Goal: Task Accomplishment & Management: Manage account settings

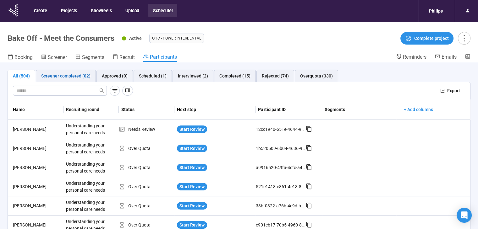
click at [63, 79] on div "Screener completed (82)" at bounding box center [65, 76] width 49 height 7
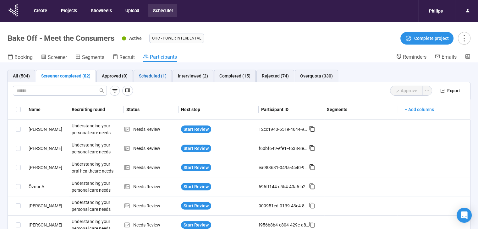
click at [150, 79] on div "Scheduled (1)" at bounding box center [153, 76] width 28 height 7
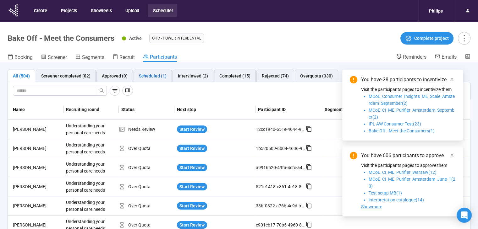
click at [146, 75] on div "Scheduled (1)" at bounding box center [153, 76] width 28 height 7
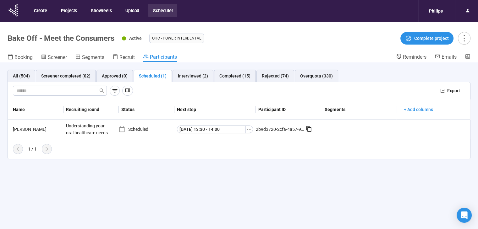
click at [302, 219] on div "All (504) Screener completed (82) Approved (0) Scheduled (1) Interviewed (2) Co…" at bounding box center [239, 156] width 478 height 189
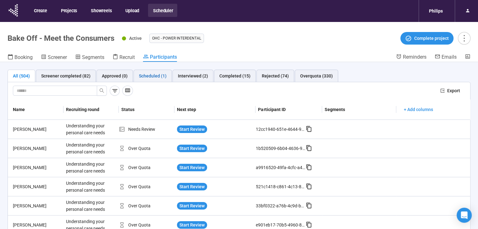
click at [141, 73] on div "Scheduled (1)" at bounding box center [153, 76] width 28 height 7
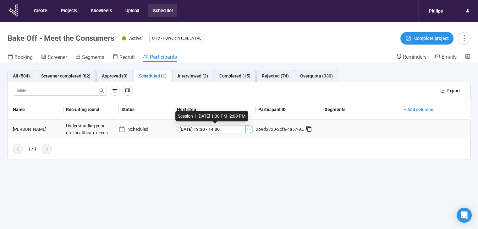
click at [249, 128] on icon "ellipsis" at bounding box center [249, 129] width 5 height 5
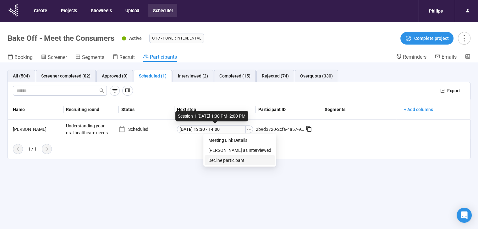
click at [246, 160] on span "Decline participant" at bounding box center [239, 160] width 63 height 7
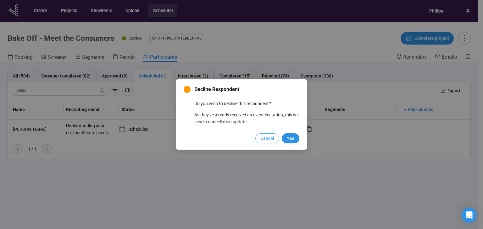
click at [265, 140] on span "Cancel" at bounding box center [267, 138] width 14 height 7
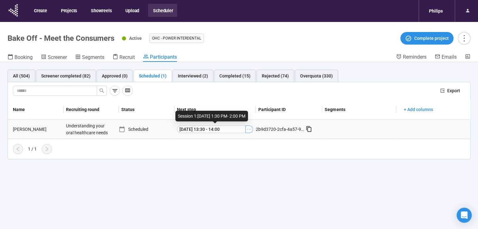
click at [247, 130] on icon "ellipsis" at bounding box center [249, 129] width 5 height 5
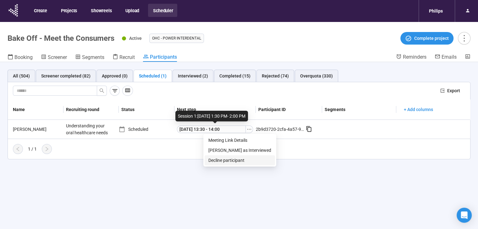
click at [247, 161] on span "Decline participant" at bounding box center [239, 160] width 63 height 7
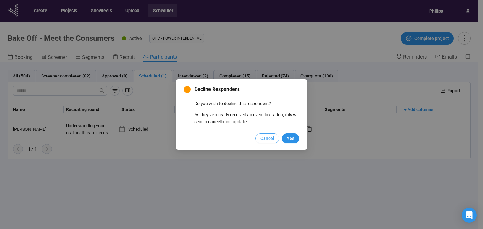
click at [265, 137] on span "Cancel" at bounding box center [267, 138] width 14 height 7
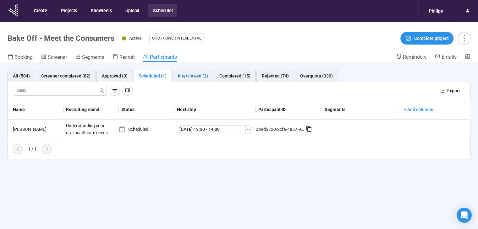
click at [196, 78] on div "Interviewed (2)" at bounding box center [193, 76] width 30 height 7
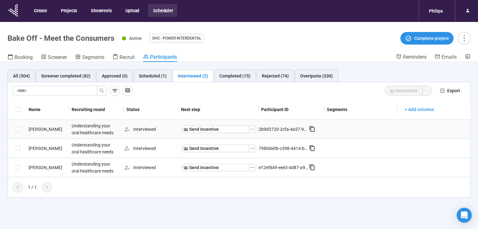
click at [29, 129] on div "[PERSON_NAME]" at bounding box center [47, 129] width 43 height 7
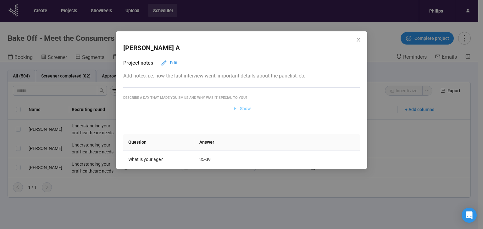
click at [233, 108] on icon "button" at bounding box center [234, 108] width 5 height 5
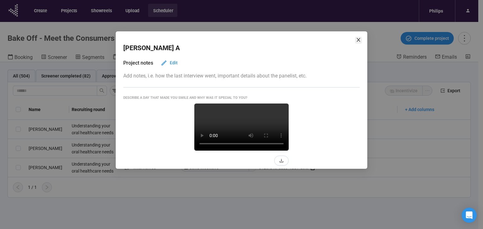
click at [356, 39] on icon "close" at bounding box center [358, 39] width 5 height 5
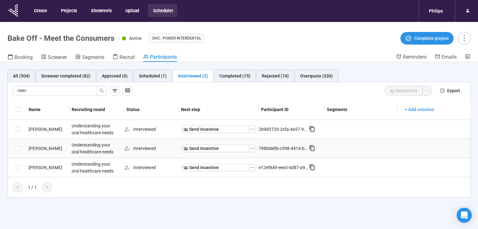
click at [38, 148] on div "David S." at bounding box center [47, 148] width 43 height 7
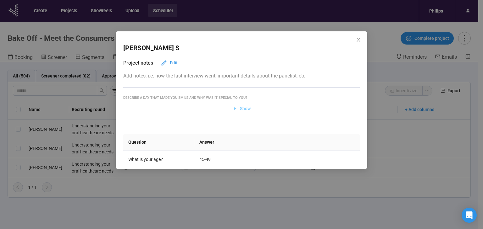
click at [245, 107] on span "Show" at bounding box center [245, 108] width 11 height 7
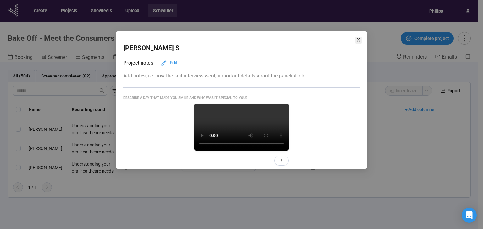
click at [356, 41] on icon "close" at bounding box center [358, 39] width 5 height 5
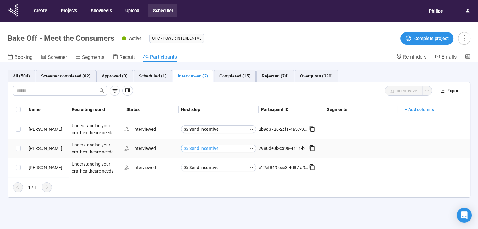
click at [227, 149] on button "Send Incentive" at bounding box center [215, 149] width 68 height 8
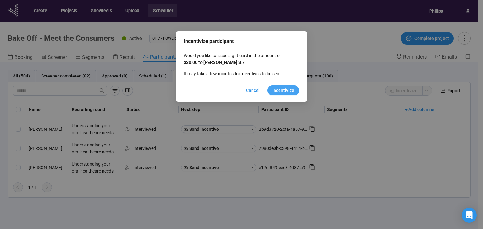
click at [286, 92] on span "Incentivize" at bounding box center [283, 90] width 22 height 7
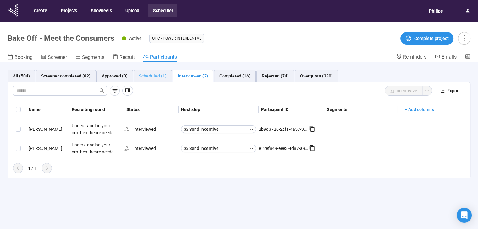
click at [162, 80] on div "Scheduled (1)" at bounding box center [153, 76] width 38 height 13
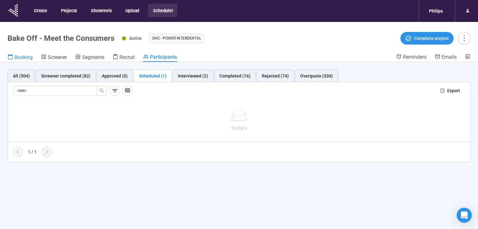
click at [26, 61] on link "Booking" at bounding box center [20, 58] width 25 height 8
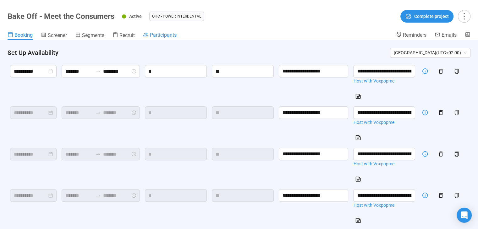
scroll to position [560, 0]
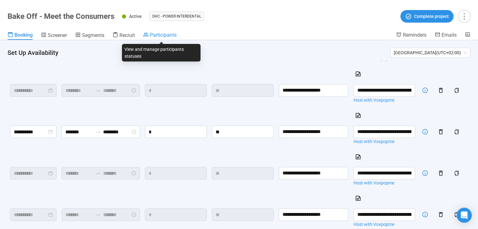
click at [175, 33] on span "Participants" at bounding box center [163, 35] width 27 height 6
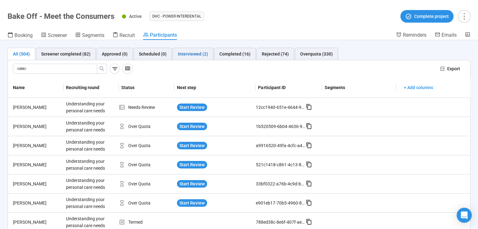
click at [191, 57] on div "Interviewed (2)" at bounding box center [193, 54] width 30 height 7
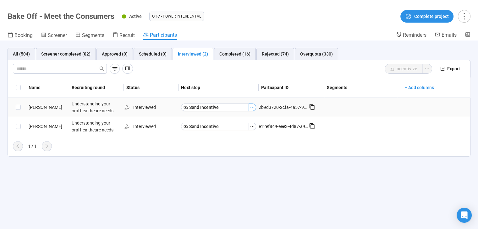
click at [253, 107] on icon "ellipsis" at bounding box center [252, 107] width 5 height 5
click at [251, 157] on div "All (504) Screener completed (82) Approved (0) Scheduled (0) Interviewed (2) Co…" at bounding box center [239, 102] width 478 height 124
